Goal: Information Seeking & Learning: Learn about a topic

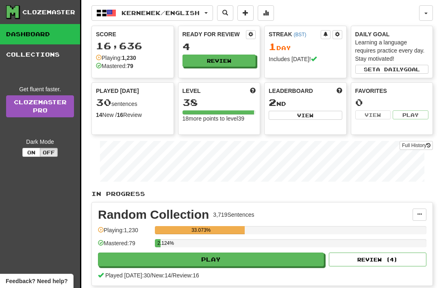
scroll to position [42, 0]
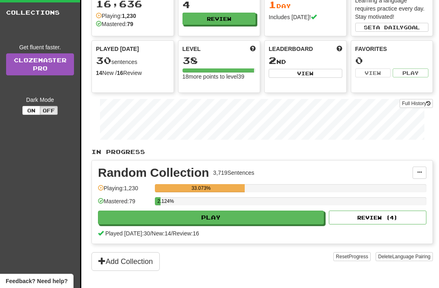
click at [225, 218] on button "Play" at bounding box center [211, 217] width 226 height 14
select select "**"
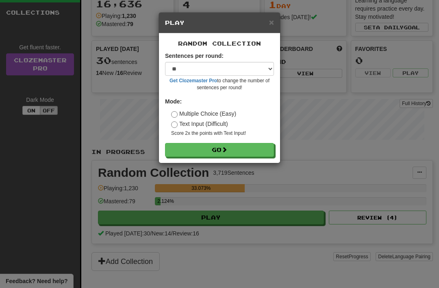
click at [226, 143] on button "Go" at bounding box center [219, 150] width 109 height 14
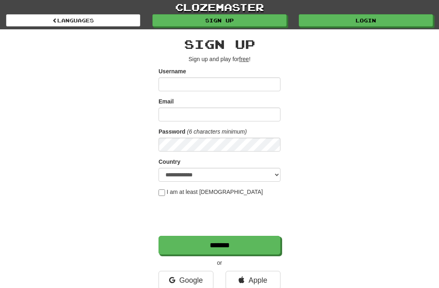
click at [193, 279] on link "Google" at bounding box center [186, 279] width 55 height 19
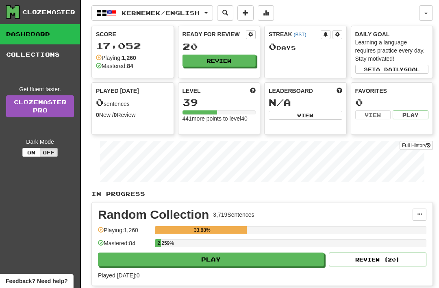
click at [198, 258] on button "Play" at bounding box center [211, 259] width 226 height 14
select select "**"
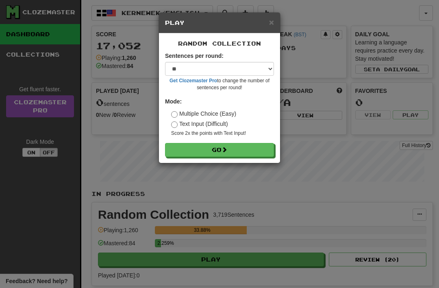
click at [217, 146] on button "Go" at bounding box center [219, 150] width 109 height 14
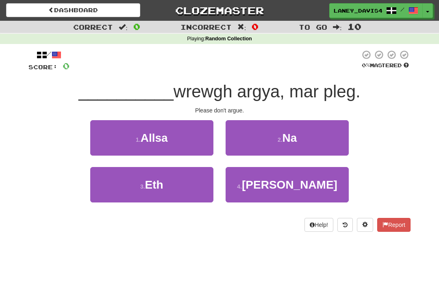
click at [278, 145] on button "2 . Na" at bounding box center [287, 137] width 123 height 35
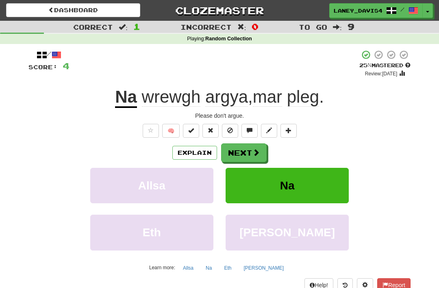
click at [254, 150] on span at bounding box center [256, 151] width 7 height 7
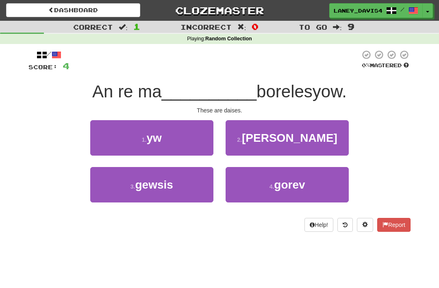
click at [130, 142] on button "1 . yw" at bounding box center [151, 137] width 123 height 35
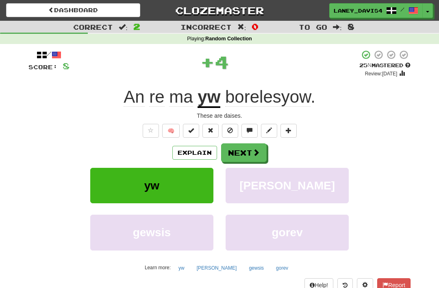
click at [242, 146] on button "Next" at bounding box center [244, 152] width 46 height 19
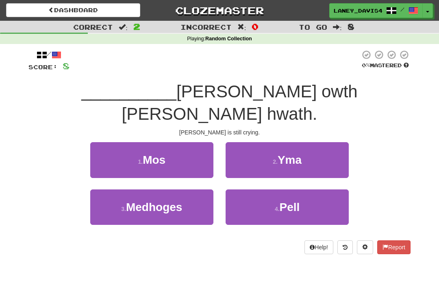
click at [296, 153] on span "Yma" at bounding box center [290, 159] width 24 height 13
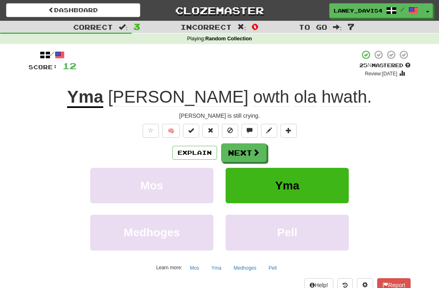
click at [254, 152] on span at bounding box center [256, 151] width 7 height 7
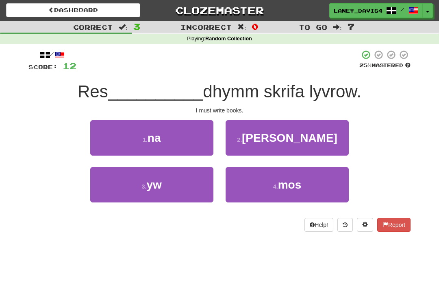
click at [185, 185] on button "3 . yw" at bounding box center [151, 184] width 123 height 35
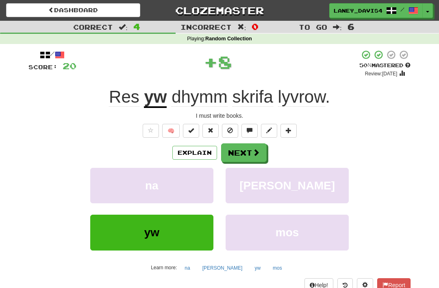
click at [258, 148] on span at bounding box center [256, 151] width 7 height 7
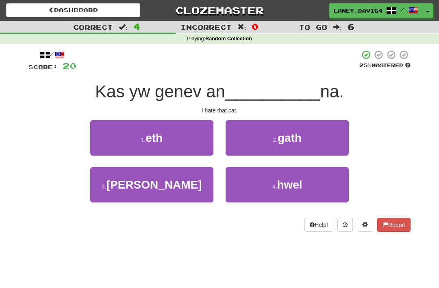
click at [290, 140] on span "gath" at bounding box center [290, 137] width 24 height 13
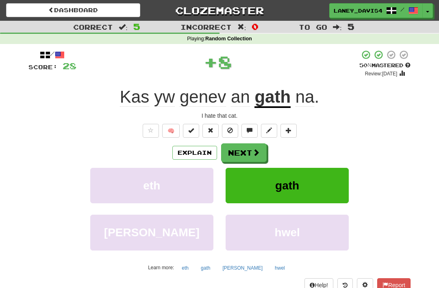
click at [257, 148] on span at bounding box center [256, 151] width 7 height 7
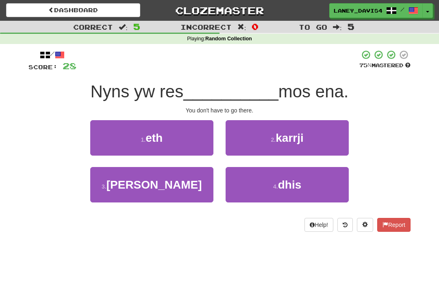
click at [269, 183] on button "4 . dhis" at bounding box center [287, 184] width 123 height 35
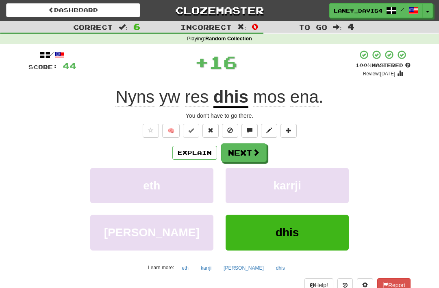
click at [260, 148] on button "Next" at bounding box center [244, 152] width 46 height 19
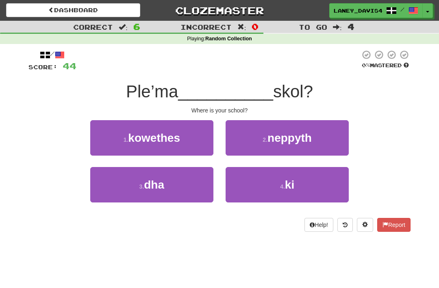
click at [192, 182] on button "3 . dha" at bounding box center [151, 184] width 123 height 35
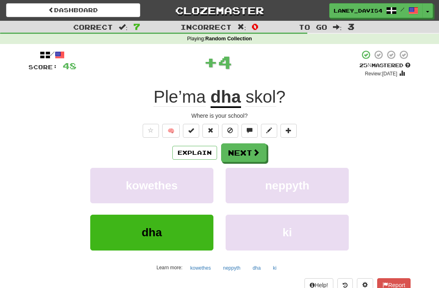
click at [252, 151] on button "Next" at bounding box center [244, 152] width 46 height 19
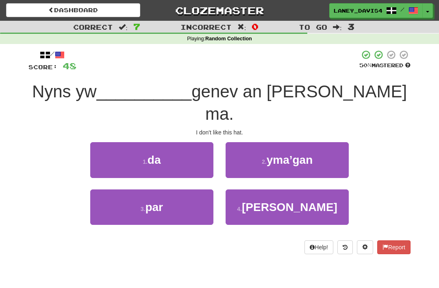
click at [196, 142] on button "1 . da" at bounding box center [151, 159] width 123 height 35
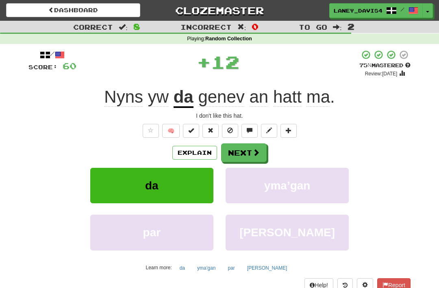
click at [249, 145] on button "Next" at bounding box center [244, 152] width 46 height 19
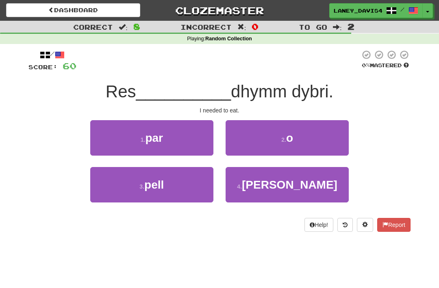
click at [302, 139] on button "2 . o" at bounding box center [287, 137] width 123 height 35
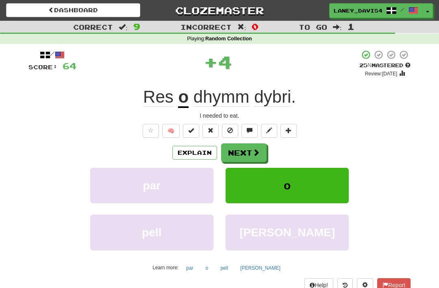
click at [249, 150] on button "Next" at bounding box center [244, 152] width 46 height 19
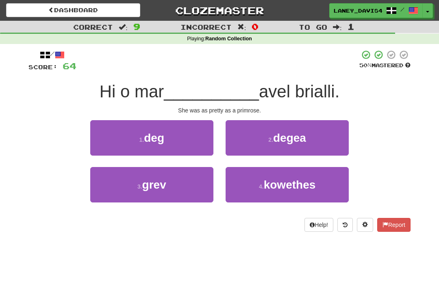
click at [196, 141] on button "1 . deg" at bounding box center [151, 137] width 123 height 35
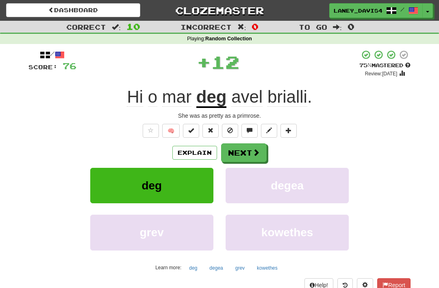
click at [253, 152] on span at bounding box center [256, 151] width 7 height 7
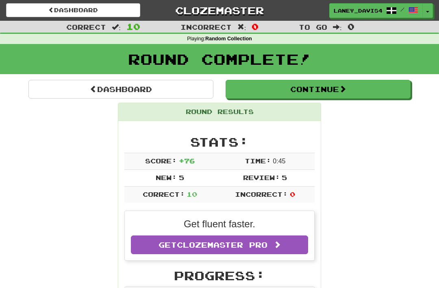
click at [342, 90] on button "Continue" at bounding box center [318, 89] width 185 height 19
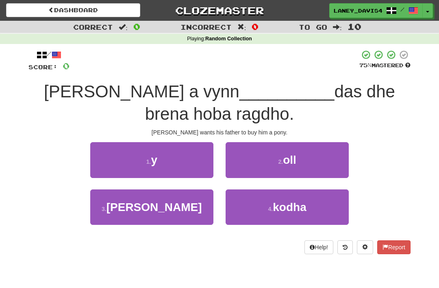
click at [182, 162] on button "1 . y" at bounding box center [151, 159] width 123 height 35
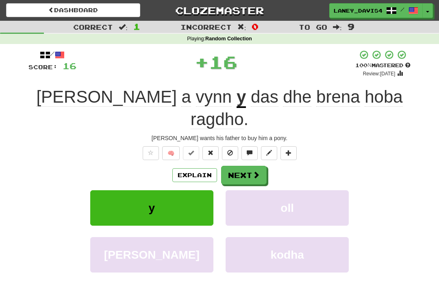
click at [249, 166] on button "Next" at bounding box center [244, 175] width 46 height 19
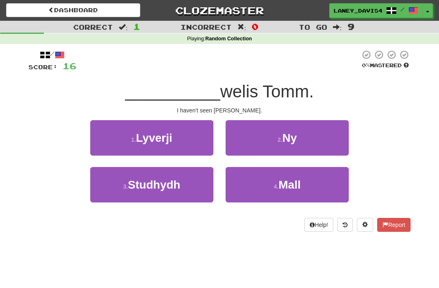
click at [282, 138] on small "2 ." at bounding box center [280, 139] width 5 height 7
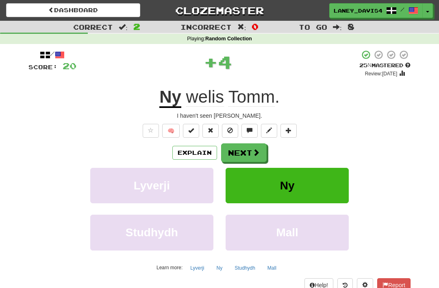
click at [246, 148] on button "Next" at bounding box center [244, 152] width 46 height 19
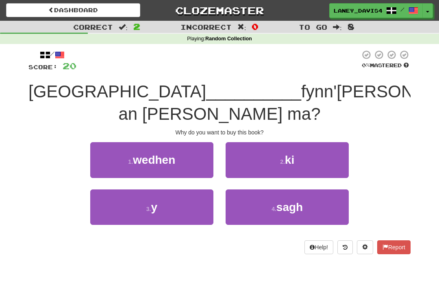
click at [174, 189] on button "3 . y" at bounding box center [151, 206] width 123 height 35
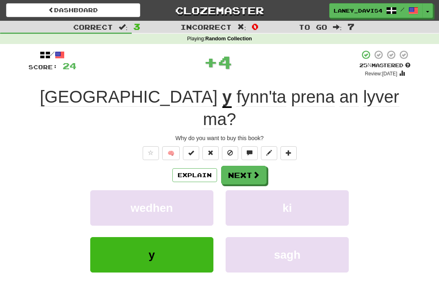
click at [250, 166] on button "Next" at bounding box center [244, 175] width 46 height 19
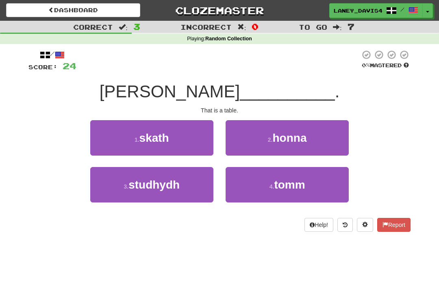
click at [316, 140] on button "2 . honna" at bounding box center [287, 137] width 123 height 35
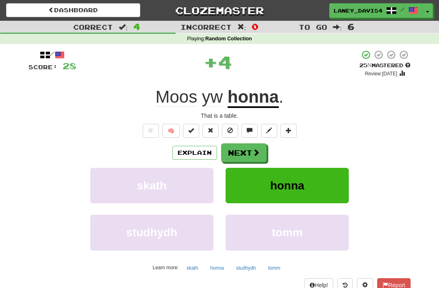
click at [251, 152] on button "Next" at bounding box center [244, 152] width 46 height 19
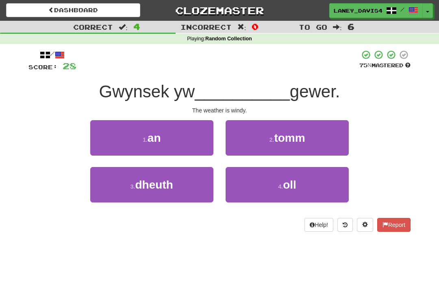
click at [193, 139] on button "1 . an" at bounding box center [151, 137] width 123 height 35
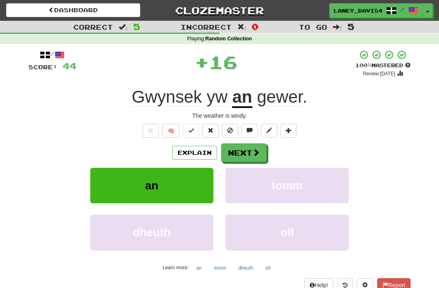
click at [249, 153] on button "Next" at bounding box center [244, 152] width 46 height 19
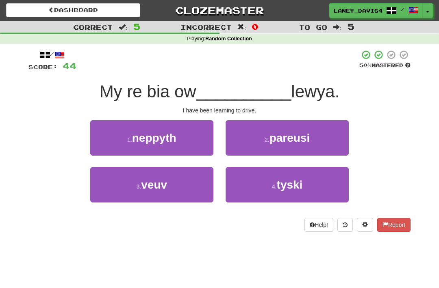
click at [274, 187] on small "4 ." at bounding box center [274, 186] width 5 height 7
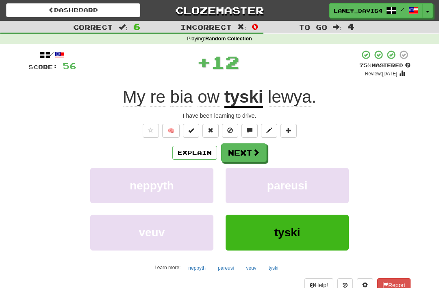
click at [259, 150] on span at bounding box center [256, 151] width 7 height 7
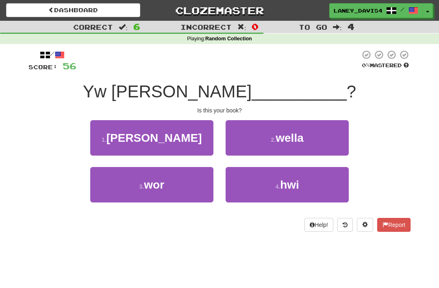
click at [305, 183] on button "4 . hwi" at bounding box center [287, 184] width 123 height 35
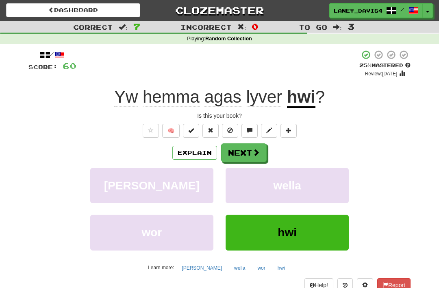
click at [254, 150] on span at bounding box center [256, 151] width 7 height 7
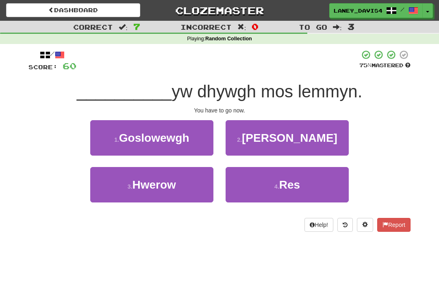
click at [292, 185] on span "Res" at bounding box center [289, 184] width 21 height 13
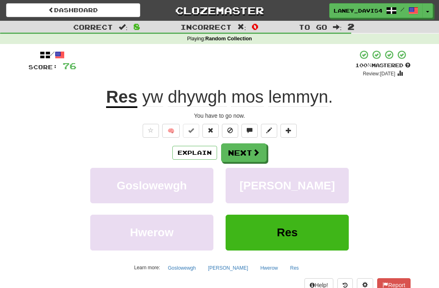
click at [261, 148] on button "Next" at bounding box center [244, 152] width 46 height 19
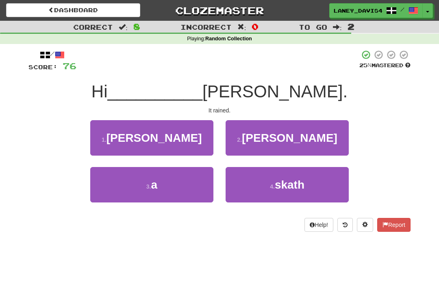
click at [193, 179] on button "3 . a" at bounding box center [151, 184] width 123 height 35
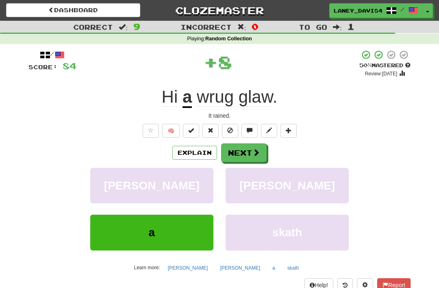
click at [260, 153] on span at bounding box center [256, 151] width 7 height 7
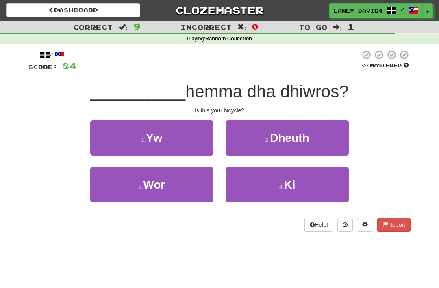
click at [197, 136] on button "1 . Yw" at bounding box center [151, 137] width 123 height 35
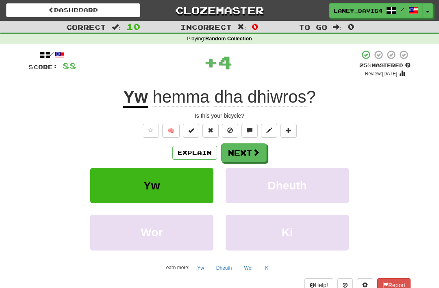
click at [260, 150] on button "Next" at bounding box center [244, 152] width 46 height 19
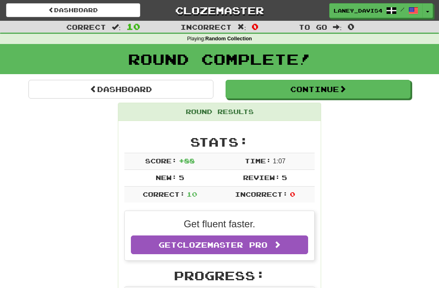
click at [347, 92] on span at bounding box center [342, 88] width 7 height 7
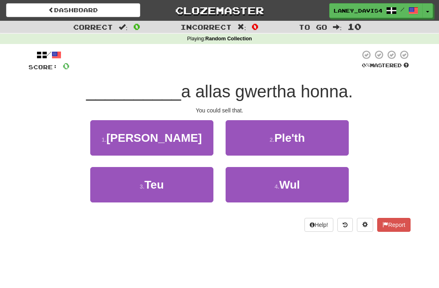
click at [191, 140] on button "1 . Ty" at bounding box center [151, 137] width 123 height 35
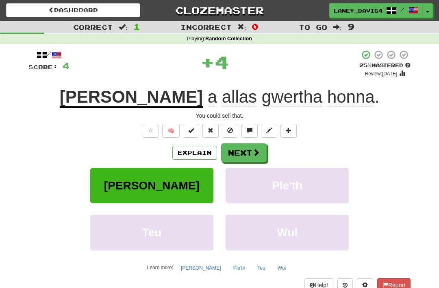
click at [253, 151] on span at bounding box center [256, 151] width 7 height 7
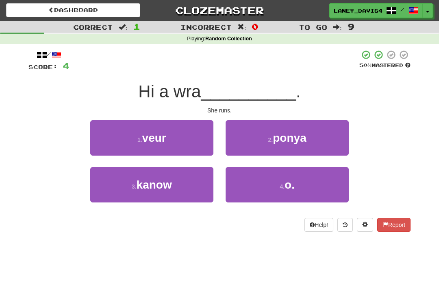
click at [302, 134] on span "ponya" at bounding box center [289, 137] width 33 height 13
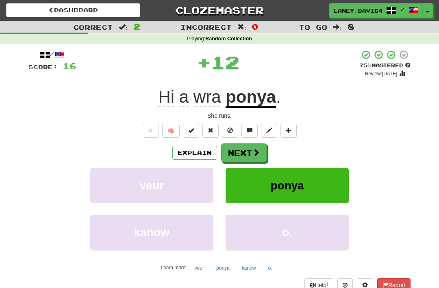
click at [263, 149] on button "Next" at bounding box center [244, 152] width 46 height 19
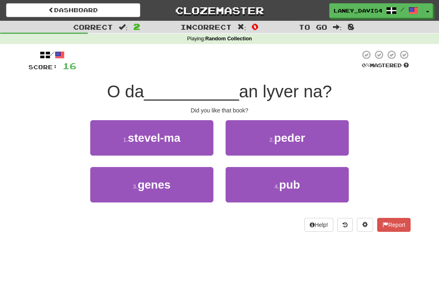
click at [192, 179] on button "3 . genes" at bounding box center [151, 184] width 123 height 35
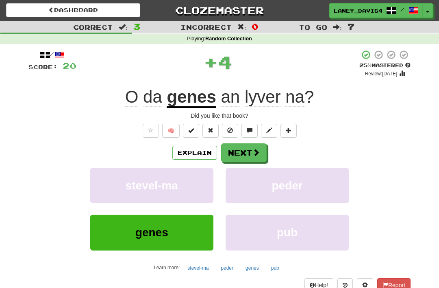
click at [255, 152] on span at bounding box center [256, 151] width 7 height 7
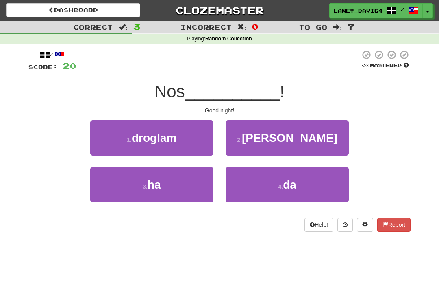
click at [262, 187] on button "4 . da" at bounding box center [287, 184] width 123 height 35
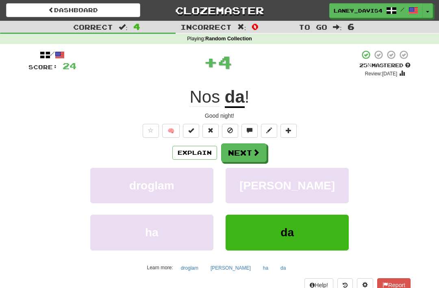
click at [256, 150] on span at bounding box center [256, 151] width 7 height 7
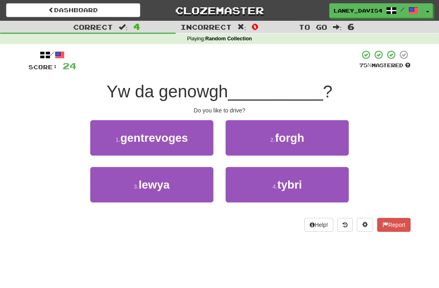
click at [151, 189] on span "lewya" at bounding box center [154, 184] width 31 height 13
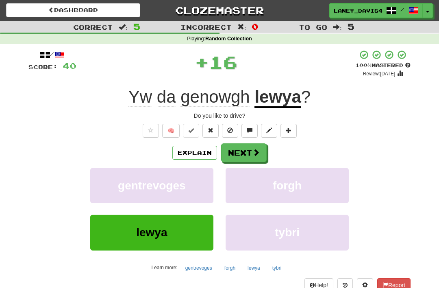
click at [238, 152] on button "Next" at bounding box center [244, 152] width 46 height 19
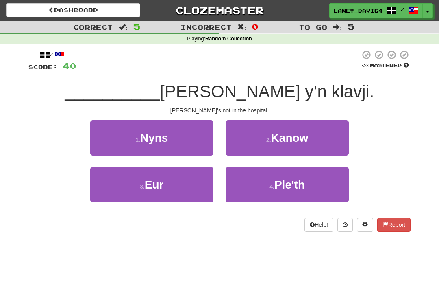
click at [142, 135] on span "Nyns" at bounding box center [154, 137] width 28 height 13
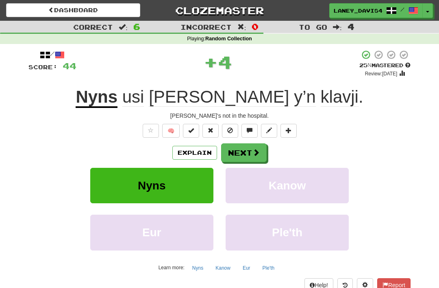
click at [249, 148] on button "Next" at bounding box center [244, 152] width 46 height 19
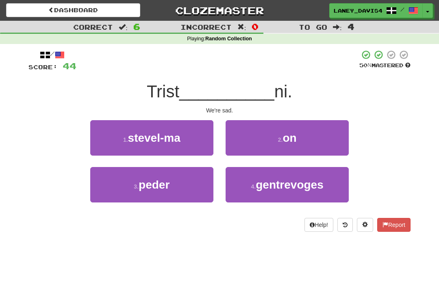
click at [250, 129] on button "2 . on" at bounding box center [287, 137] width 123 height 35
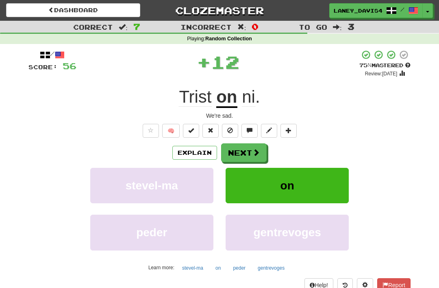
click at [236, 149] on button "Next" at bounding box center [244, 152] width 46 height 19
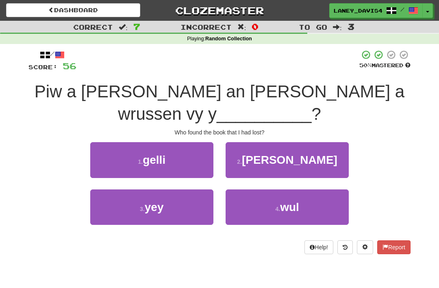
click at [185, 189] on button "3 . yey" at bounding box center [151, 206] width 123 height 35
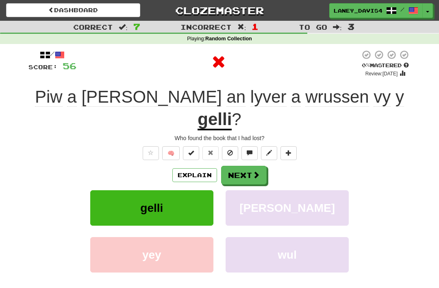
click at [257, 171] on span at bounding box center [256, 174] width 7 height 7
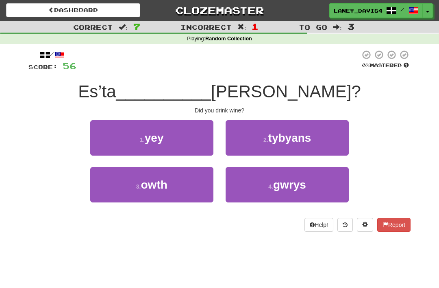
click at [192, 185] on button "3 . owth" at bounding box center [151, 184] width 123 height 35
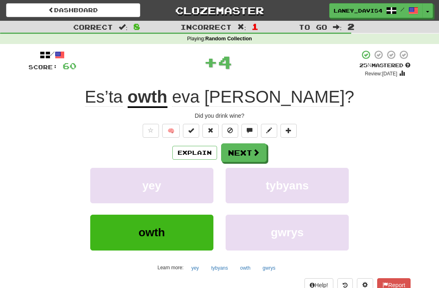
click at [254, 150] on span at bounding box center [256, 151] width 7 height 7
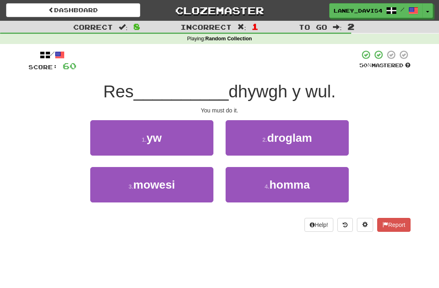
click at [194, 132] on button "1 . yw" at bounding box center [151, 137] width 123 height 35
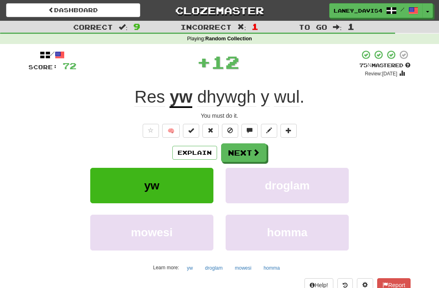
click at [257, 153] on span at bounding box center [256, 151] width 7 height 7
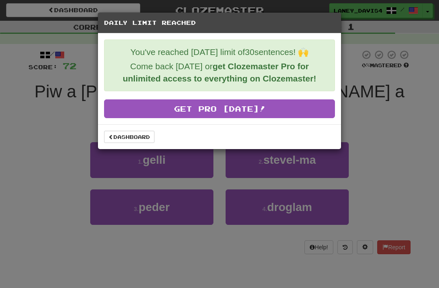
click at [140, 138] on link "Dashboard" at bounding box center [129, 137] width 50 height 12
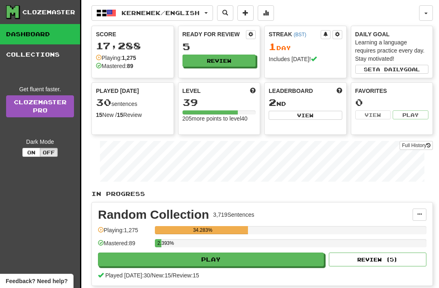
click at [323, 113] on button "View" at bounding box center [306, 115] width 74 height 9
select select "**********"
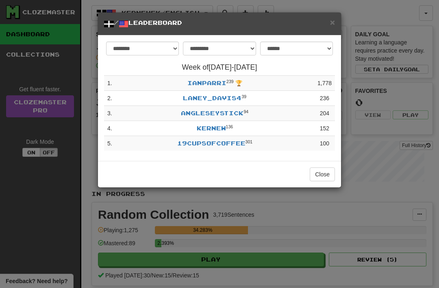
click at [334, 20] on span "×" at bounding box center [332, 21] width 5 height 9
